Goal: Find specific page/section: Find specific page/section

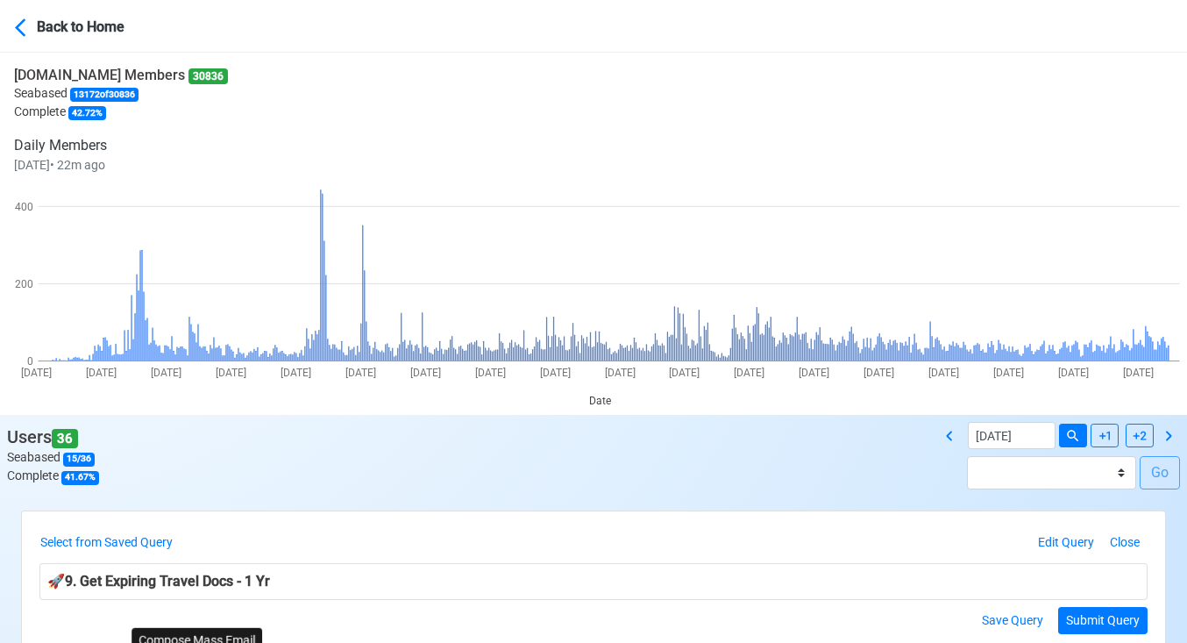
select select "100"
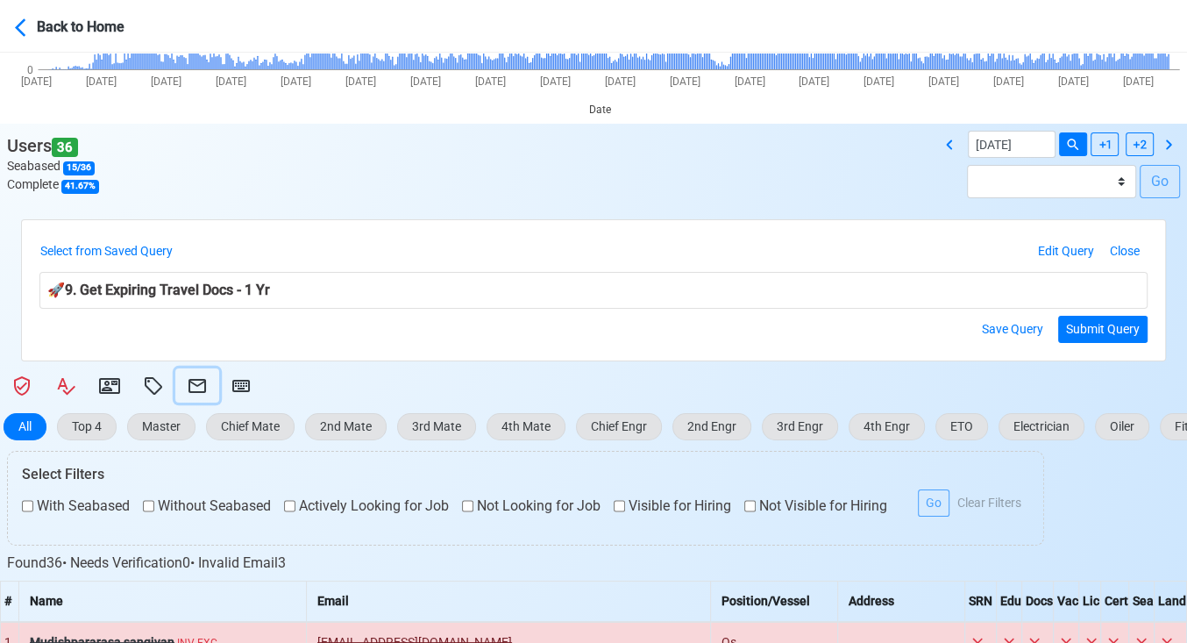
scroll to position [291, 0]
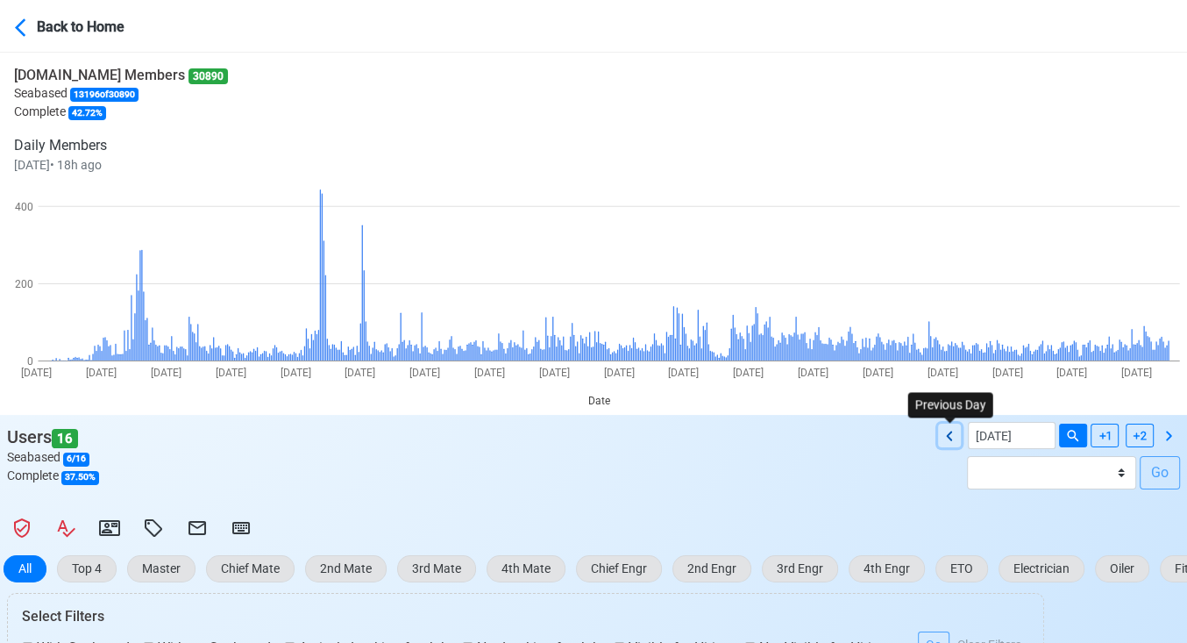
click at [954, 430] on icon at bounding box center [949, 435] width 21 height 21
type input "[DATE]"
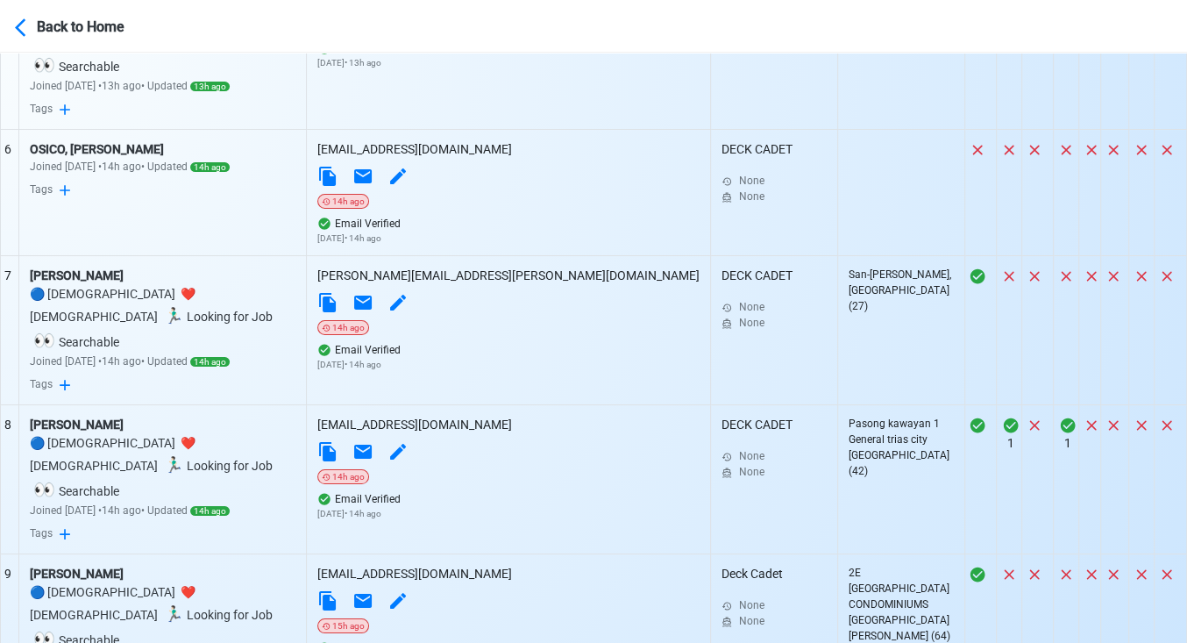
scroll to position [1527, 0]
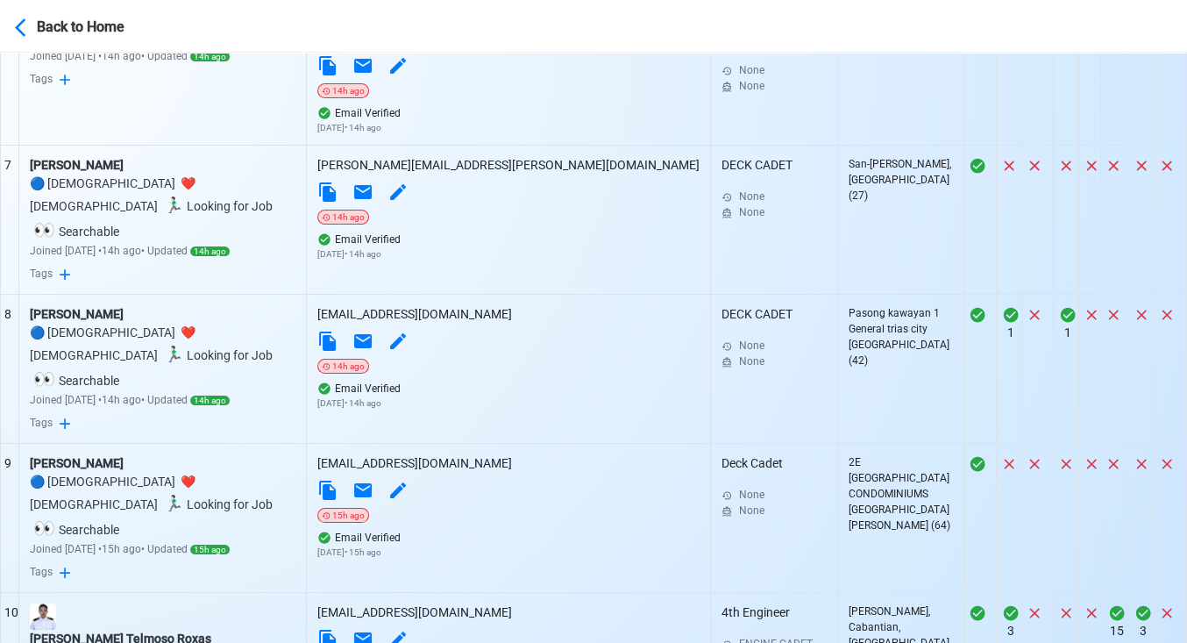
select select "100"
